Goal: Task Accomplishment & Management: Use online tool/utility

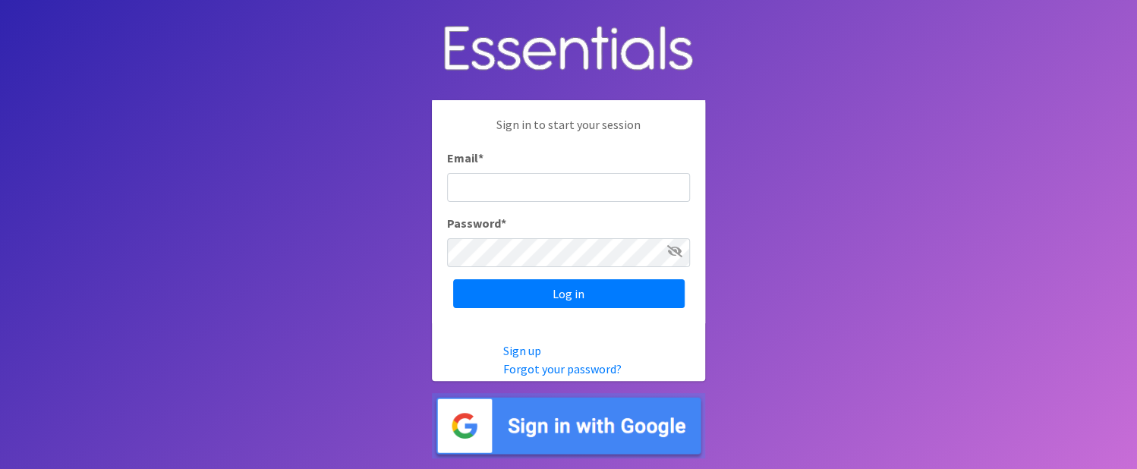
click at [553, 194] on input "Email *" at bounding box center [568, 187] width 243 height 29
type input "lori@communitycountsaz.org"
click at [674, 251] on icon at bounding box center [674, 251] width 15 height 12
click at [674, 251] on icon at bounding box center [676, 251] width 14 height 12
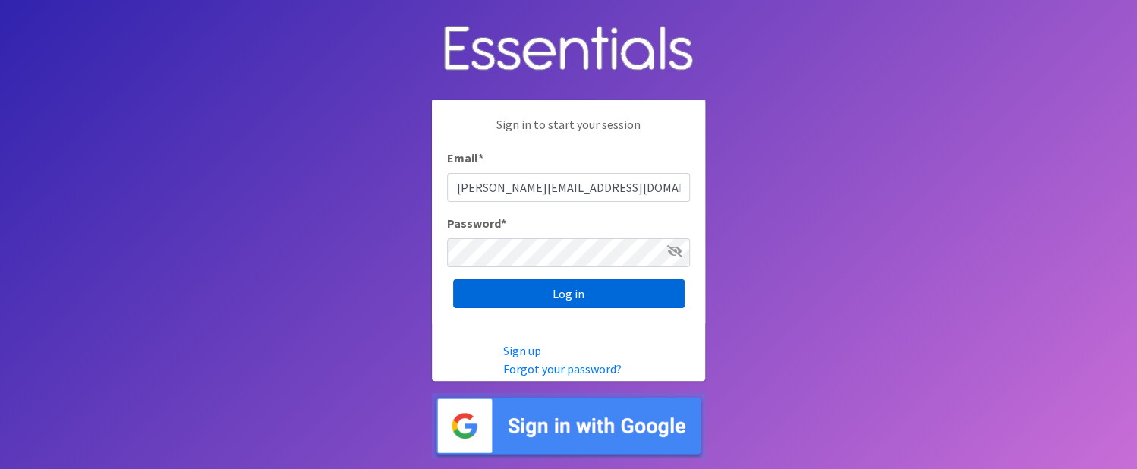
click at [594, 288] on input "Log in" at bounding box center [569, 293] width 232 height 29
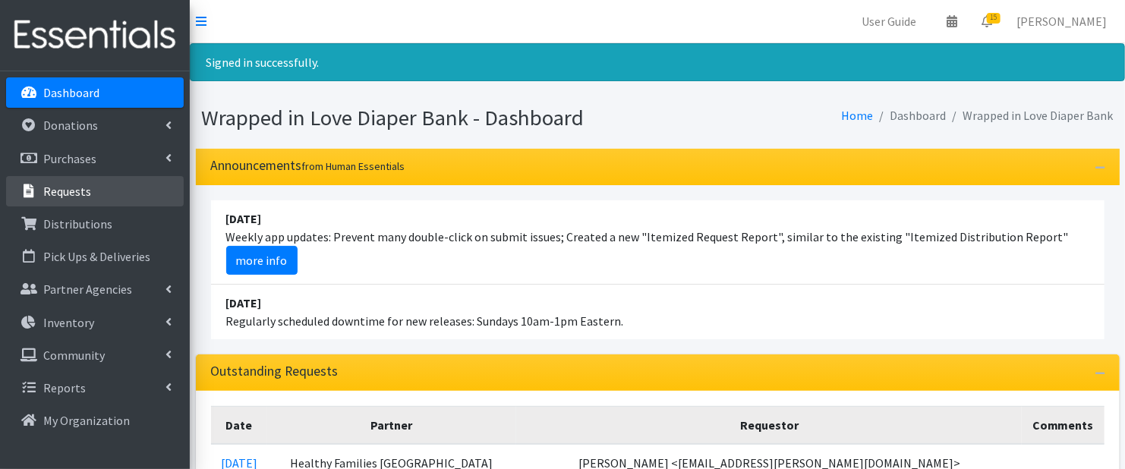
click at [86, 191] on p "Requests" at bounding box center [67, 191] width 48 height 15
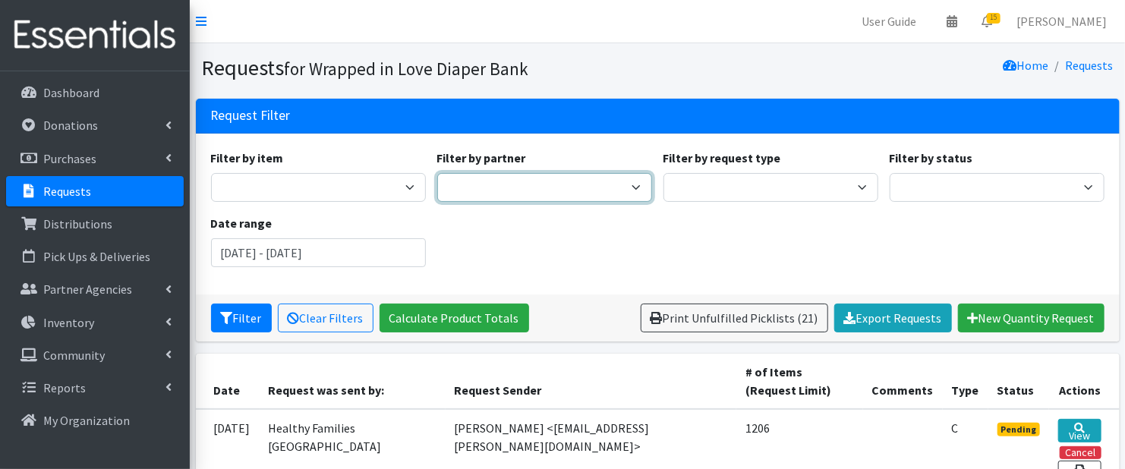
click at [632, 184] on select "Arizona's Children Assoc. Ash Fork Joint Unified Schools Bagdad Unified School …" at bounding box center [544, 187] width 215 height 29
select select "5740"
click at [437, 173] on select "Arizona's Children Assoc. Ash Fork Joint Unified Schools Bagdad Unified School …" at bounding box center [544, 187] width 215 height 29
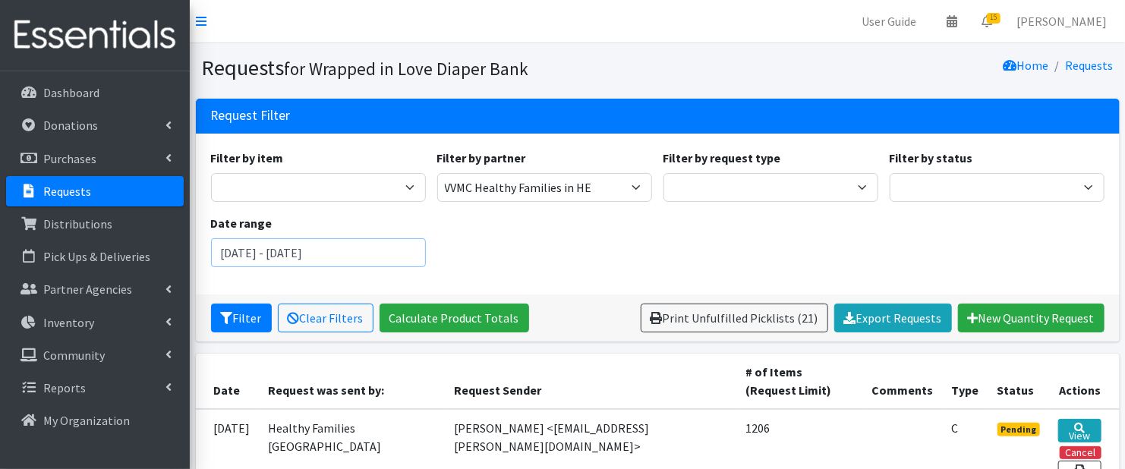
click at [398, 242] on input "June 28, 2025 - September 28, 2025" at bounding box center [318, 252] width 215 height 29
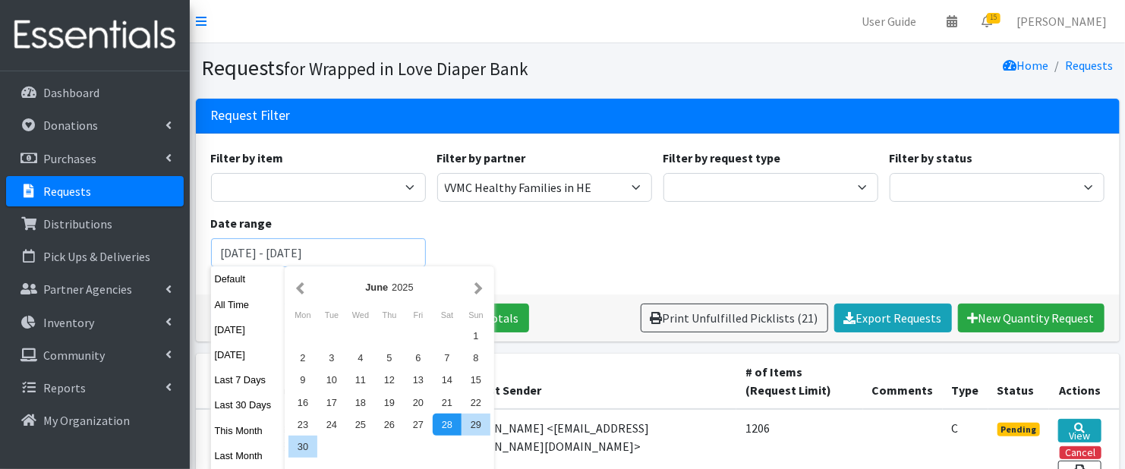
click at [246, 252] on input "June 28, 2025 - September 28, 2025" at bounding box center [318, 252] width 215 height 29
type input "July 28, 2025 - September 28, 2025"
click at [503, 233] on div "Filter by item 2T-3T Boy Pull-Up 2T-3T Girls Pull-Up 3T-4T Boys Pull-Up 3T- 4T …" at bounding box center [657, 214] width 905 height 131
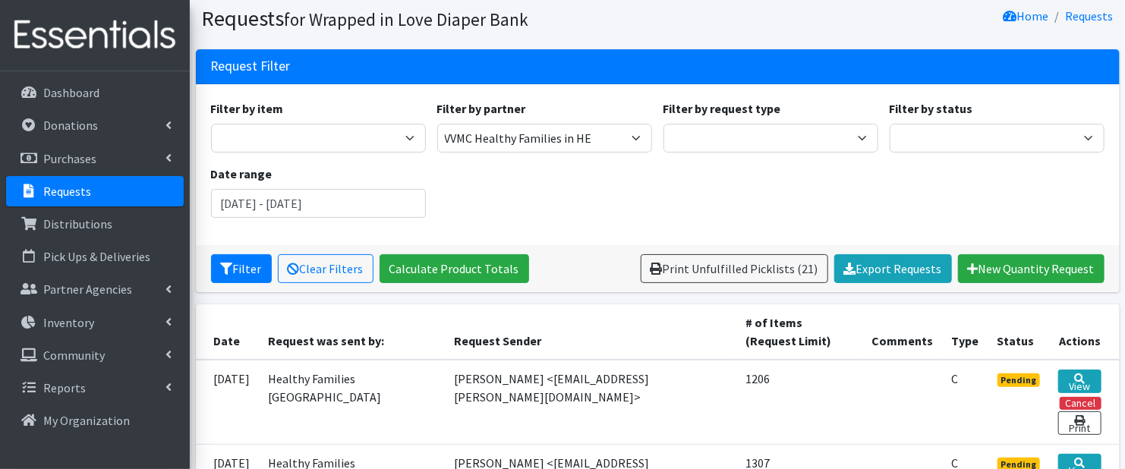
scroll to position [76, 0]
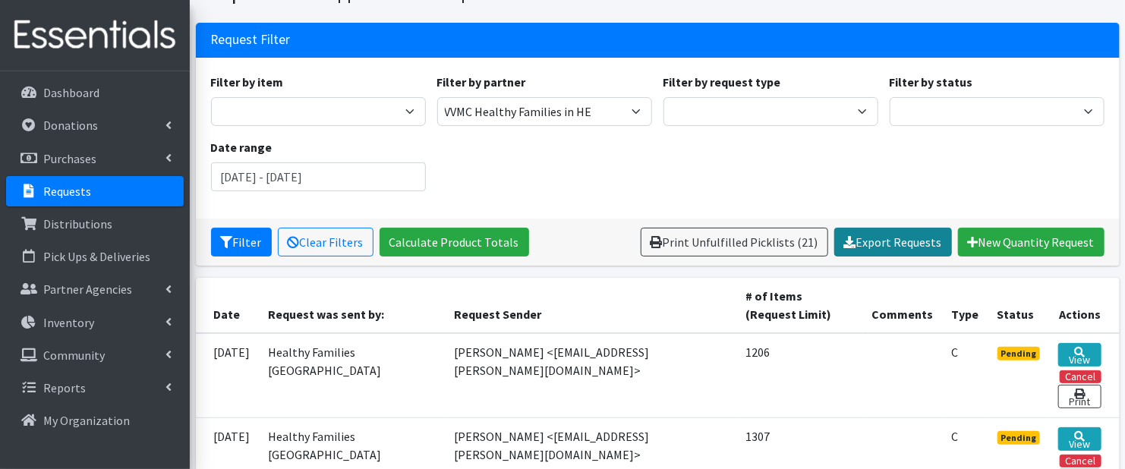
click at [912, 237] on link "Export Requests" at bounding box center [893, 242] width 118 height 29
click at [1093, 178] on div "Filter by item 2T-3T Boy Pull-Up 2T-3T Girls Pull-Up 3T-4T Boys Pull-Up 3T- 4T …" at bounding box center [657, 138] width 905 height 131
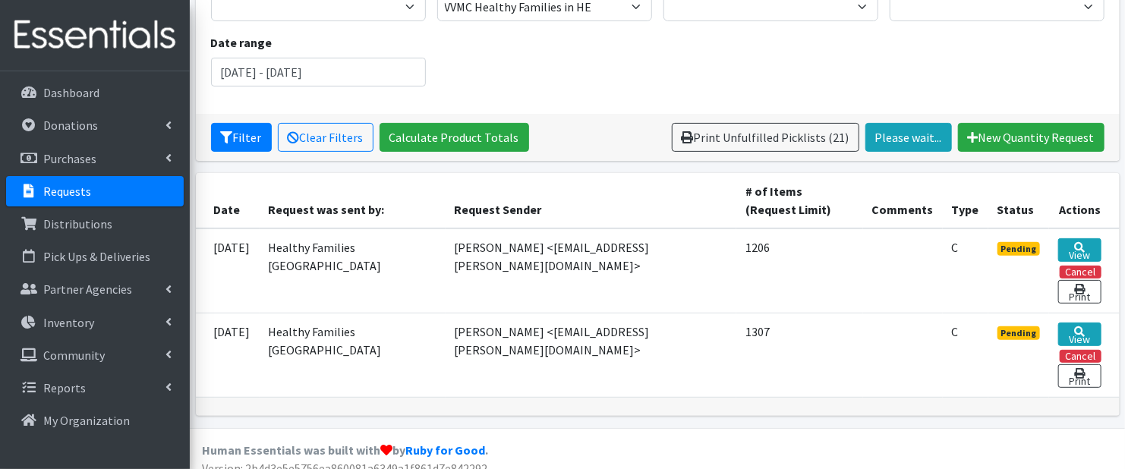
scroll to position [194, 0]
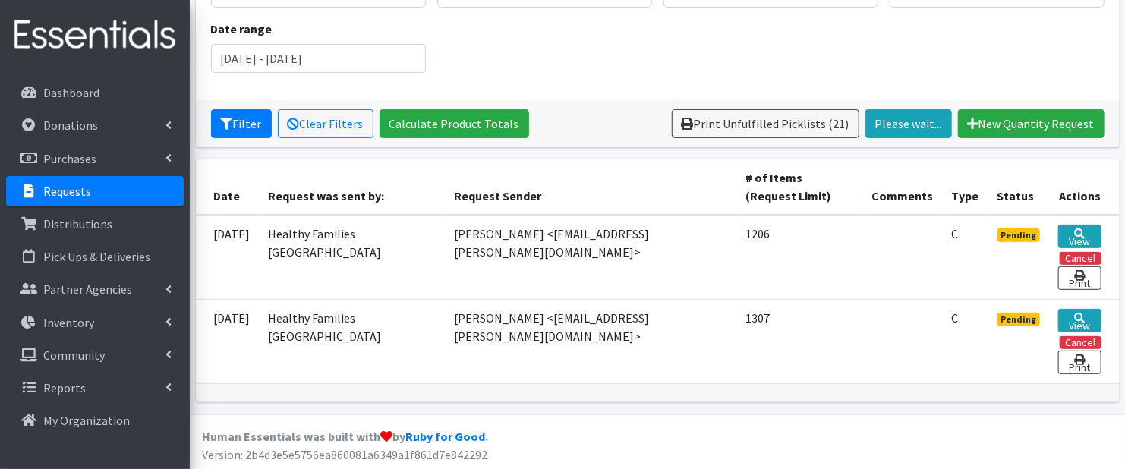
click at [1026, 318] on span "Pending" at bounding box center [1019, 320] width 43 height 14
click at [1069, 311] on link "View" at bounding box center [1079, 321] width 43 height 24
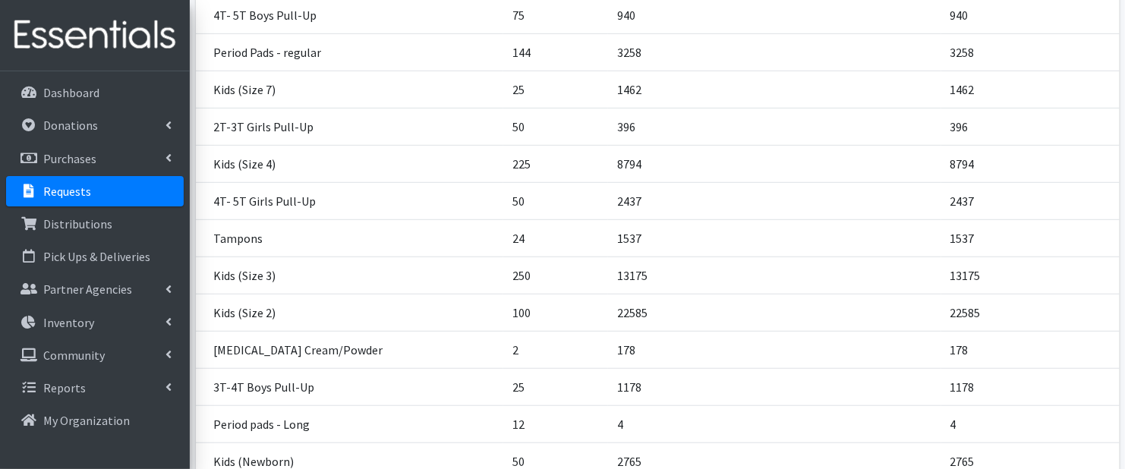
scroll to position [515, 0]
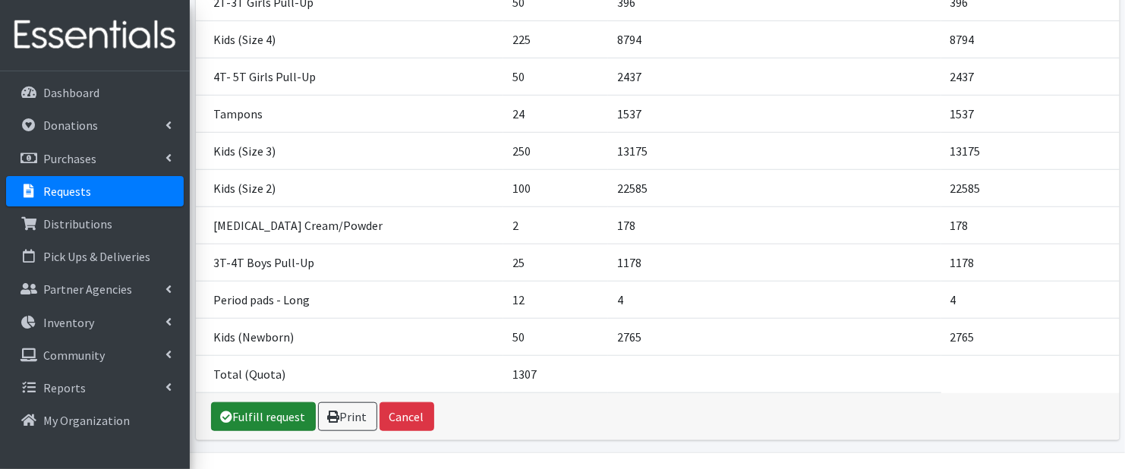
click at [252, 402] on link "Fulfill request" at bounding box center [263, 416] width 105 height 29
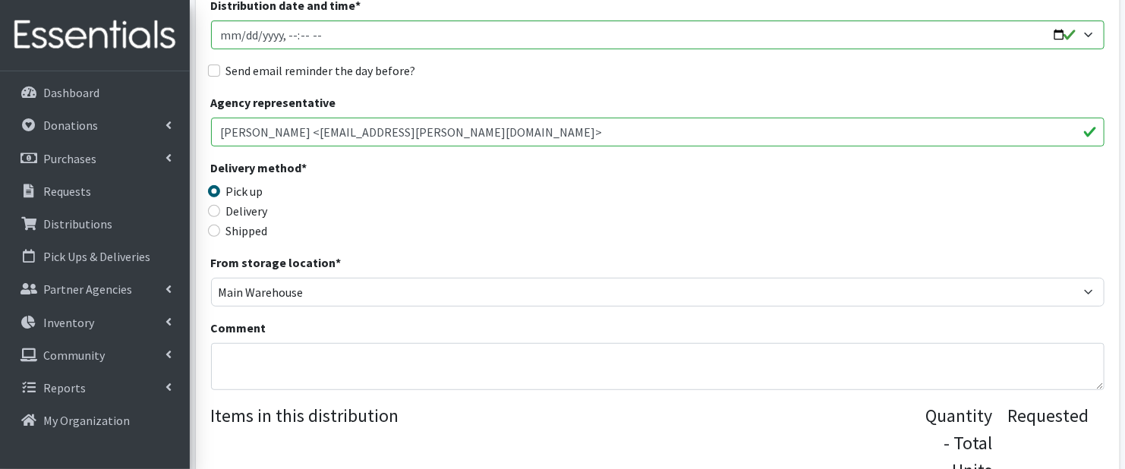
scroll to position [304, 0]
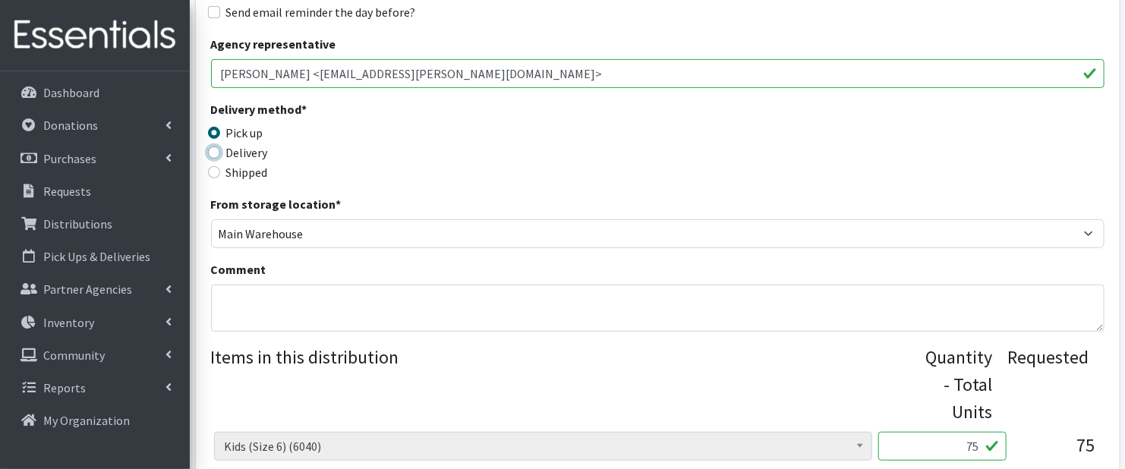
click at [211, 151] on input "Delivery" at bounding box center [214, 153] width 12 height 12
radio input "true"
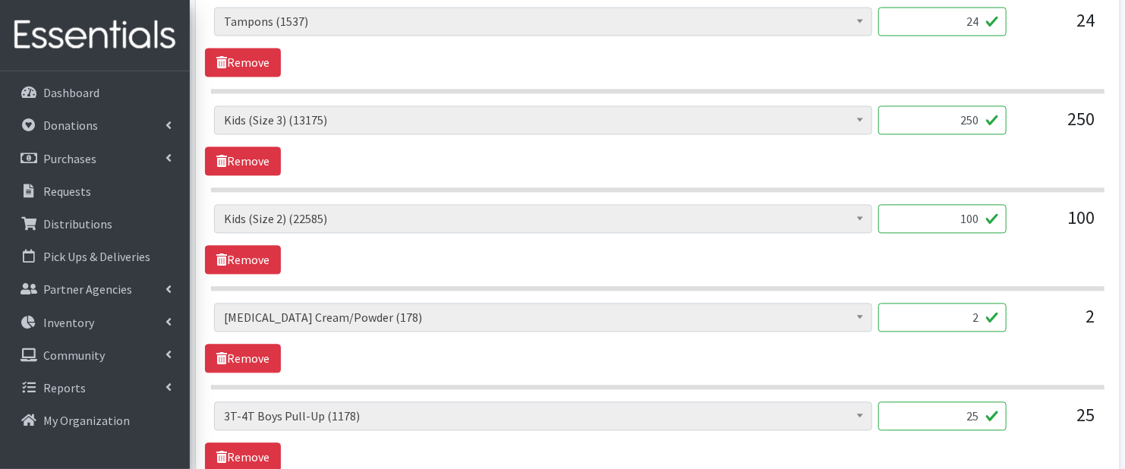
scroll to position [1923, 0]
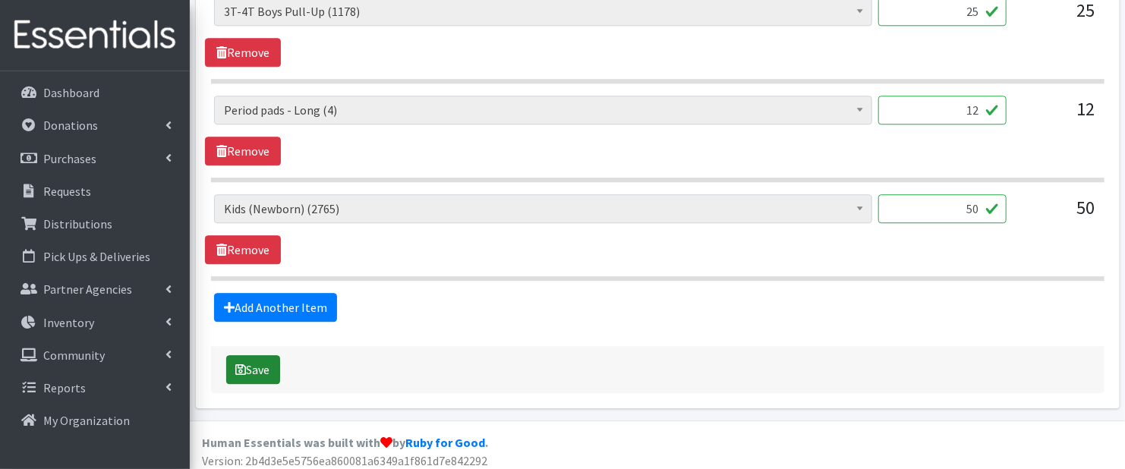
click at [257, 355] on button "Save" at bounding box center [253, 369] width 54 height 29
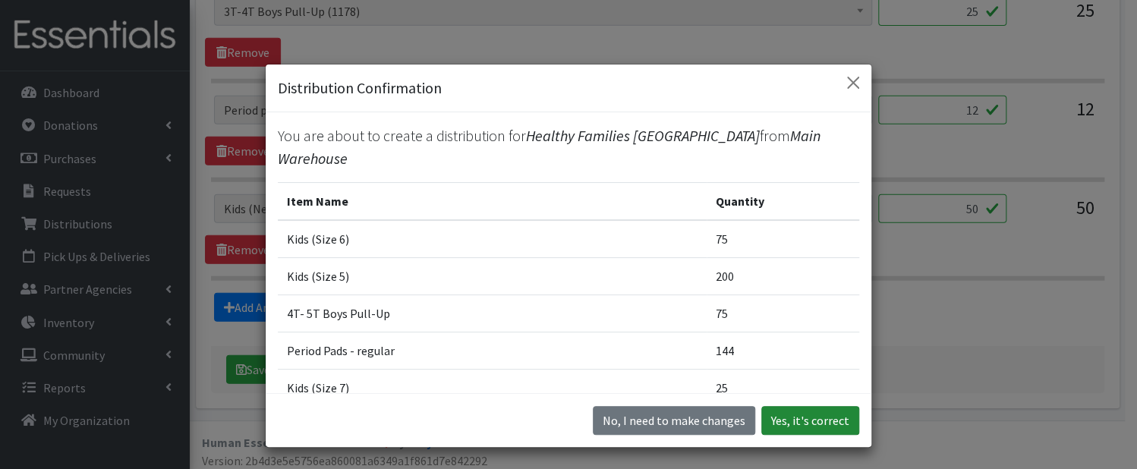
click at [790, 417] on button "Yes, it's correct" at bounding box center [810, 420] width 98 height 29
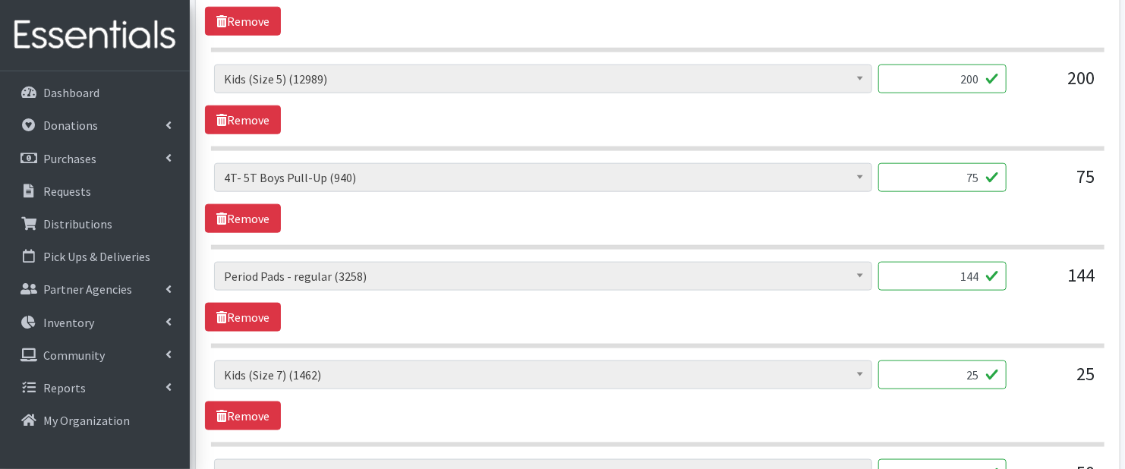
scroll to position [575, 0]
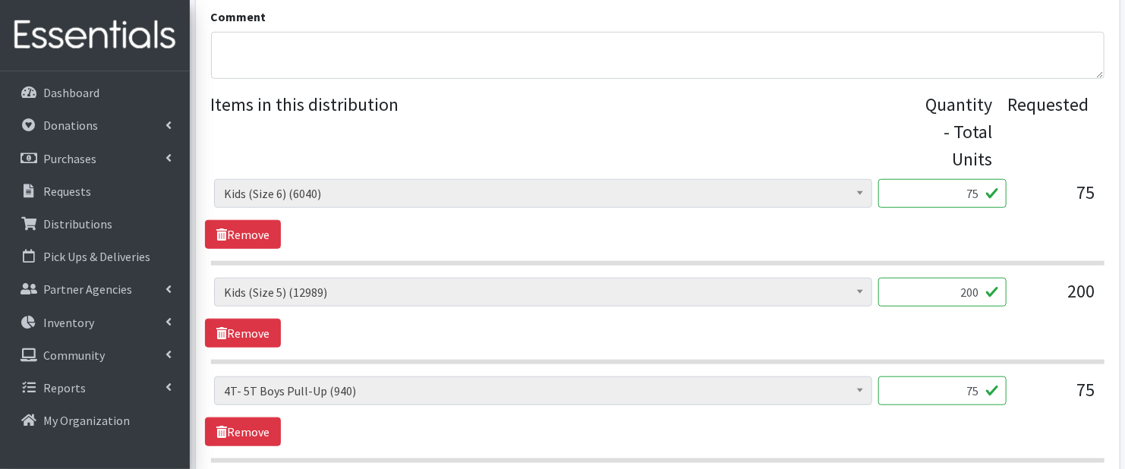
click at [252, 141] on legend "Items in this distribution" at bounding box center [568, 129] width 715 height 76
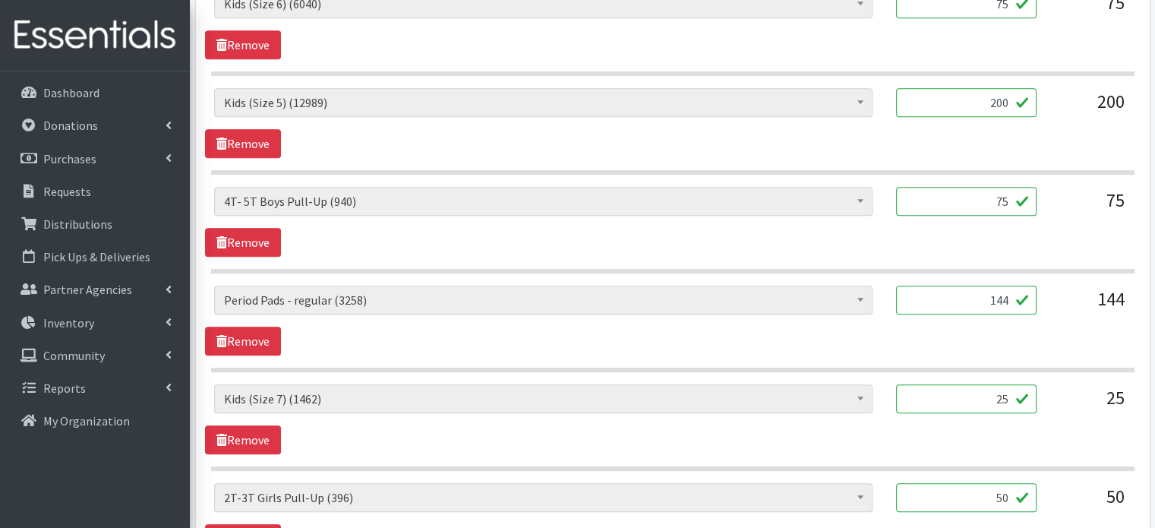
scroll to position [727, 0]
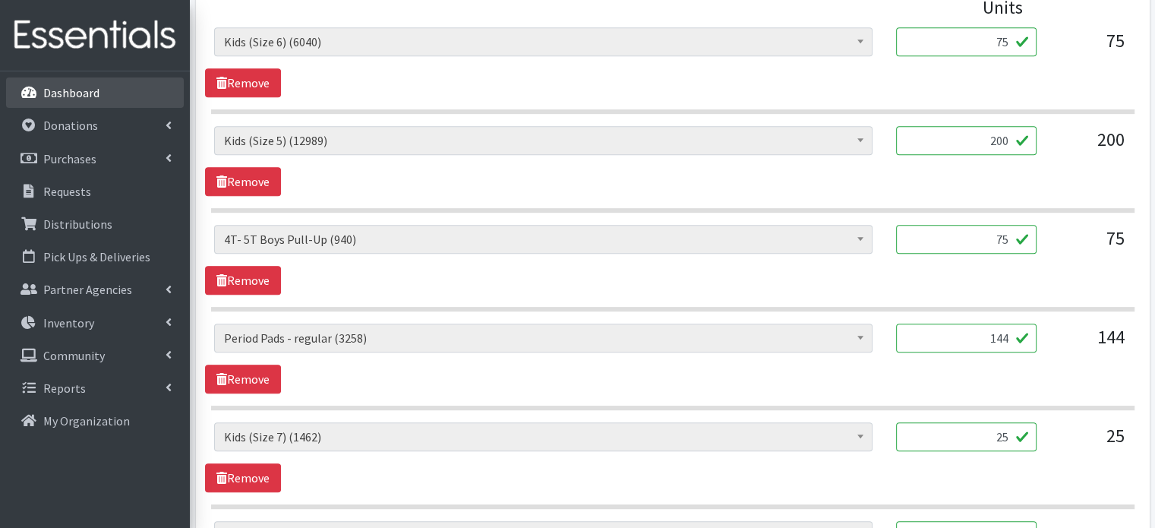
click at [61, 91] on p "Dashboard" at bounding box center [71, 92] width 56 height 15
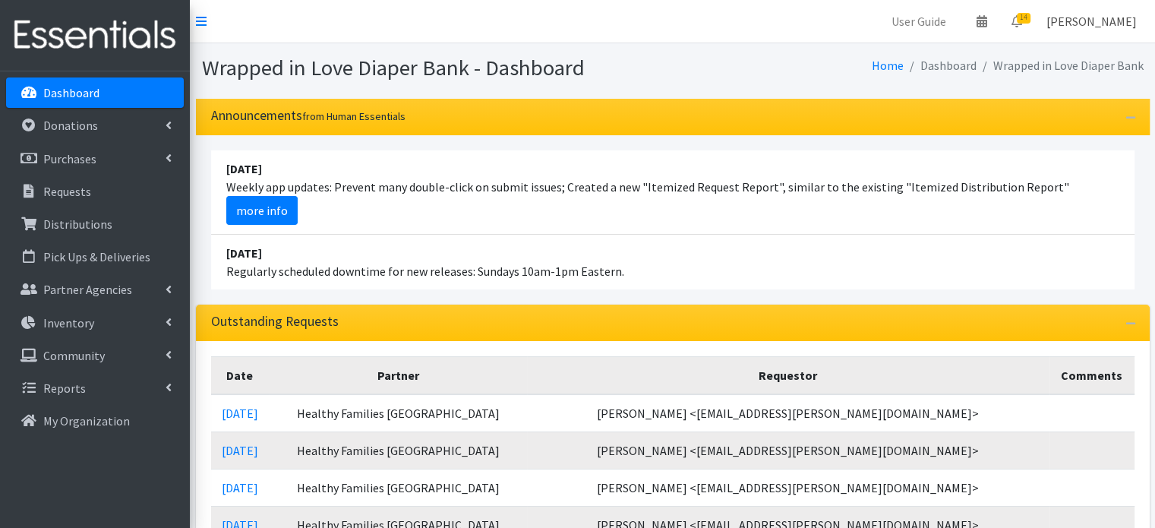
click at [1083, 24] on link "[PERSON_NAME]" at bounding box center [1091, 21] width 115 height 30
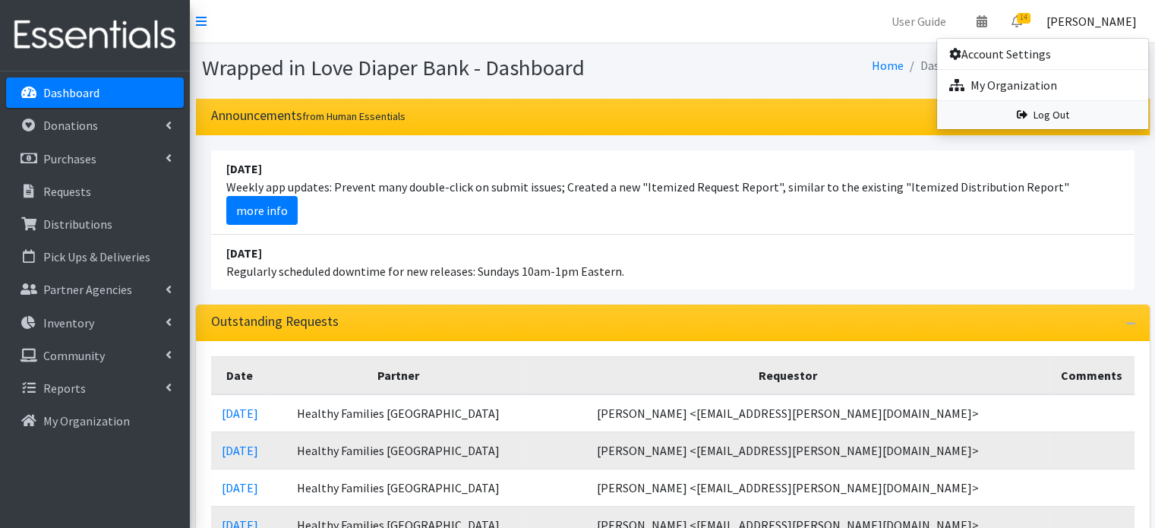
click at [1042, 109] on link "Log Out" at bounding box center [1042, 115] width 211 height 28
